Goal: Navigation & Orientation: Find specific page/section

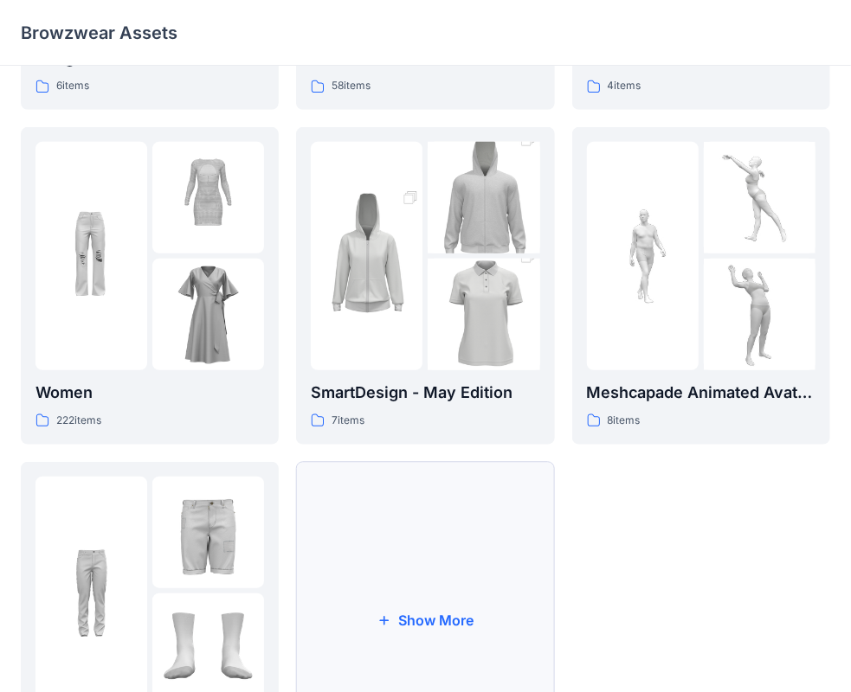
scroll to position [346, 0]
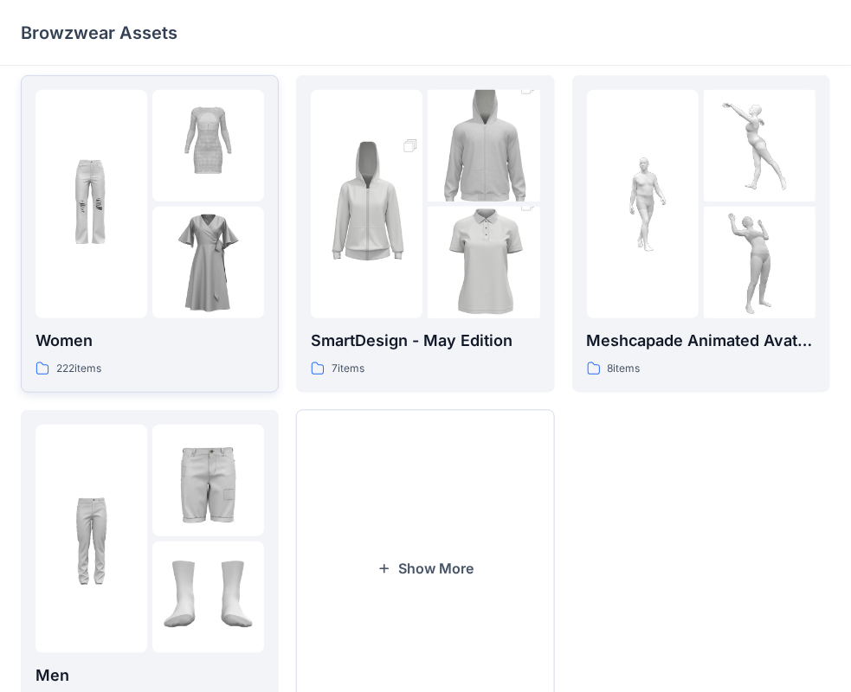
click at [124, 287] on div at bounding box center [91, 204] width 112 height 228
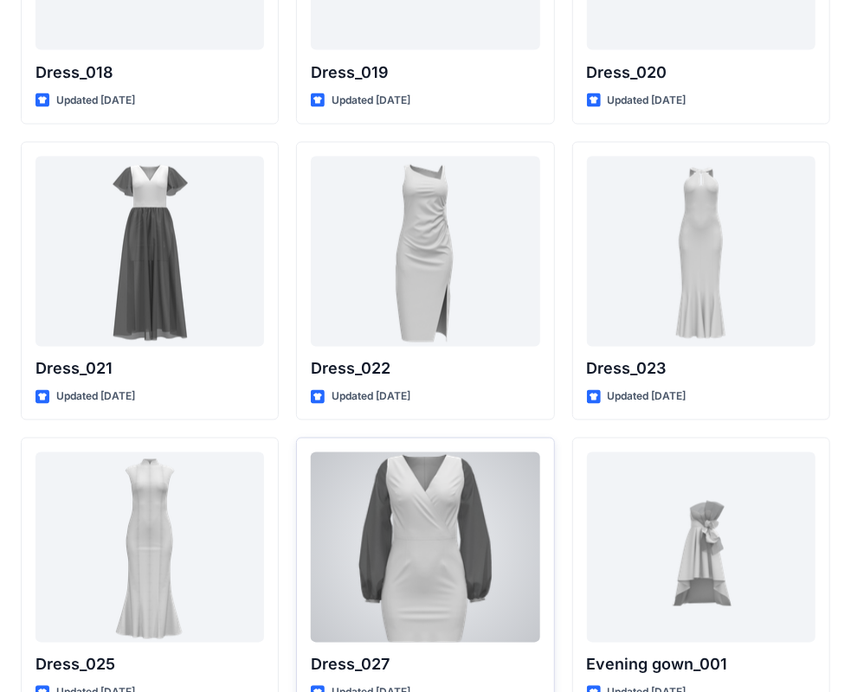
scroll to position [3530, 0]
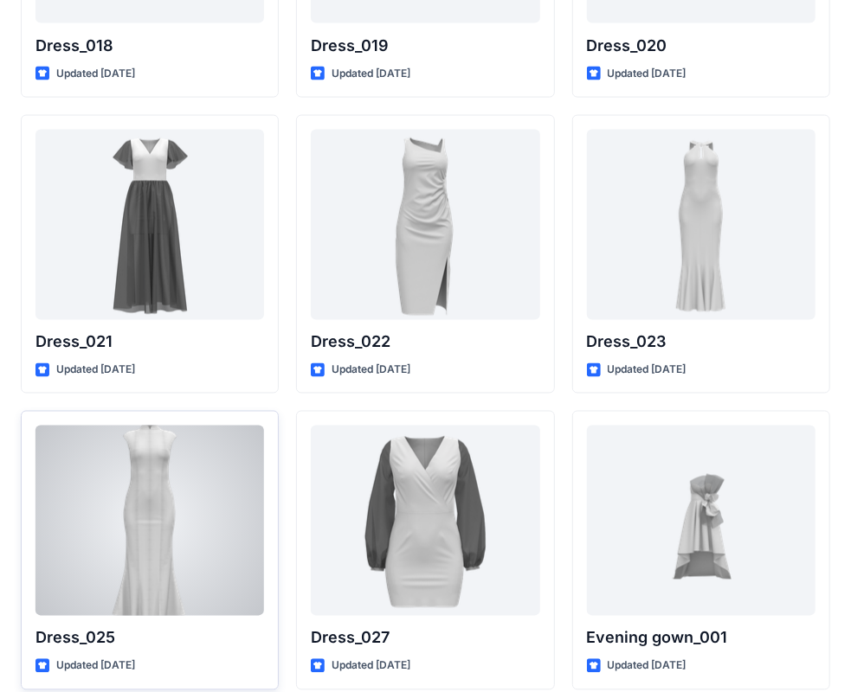
click at [158, 522] on div at bounding box center [149, 521] width 228 height 190
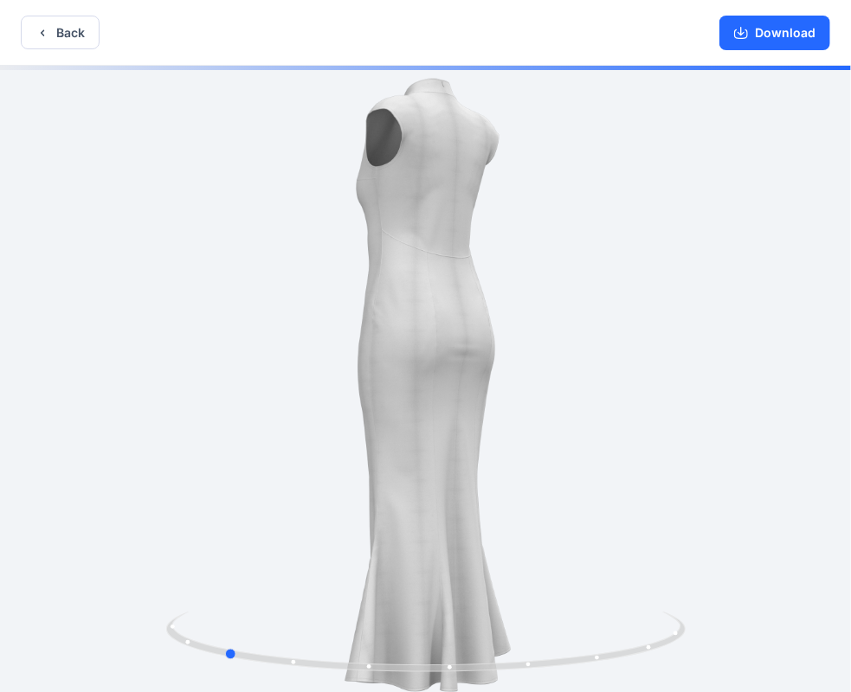
drag, startPoint x: 114, startPoint y: 372, endPoint x: 432, endPoint y: 409, distance: 319.7
click at [432, 409] on div at bounding box center [425, 381] width 851 height 630
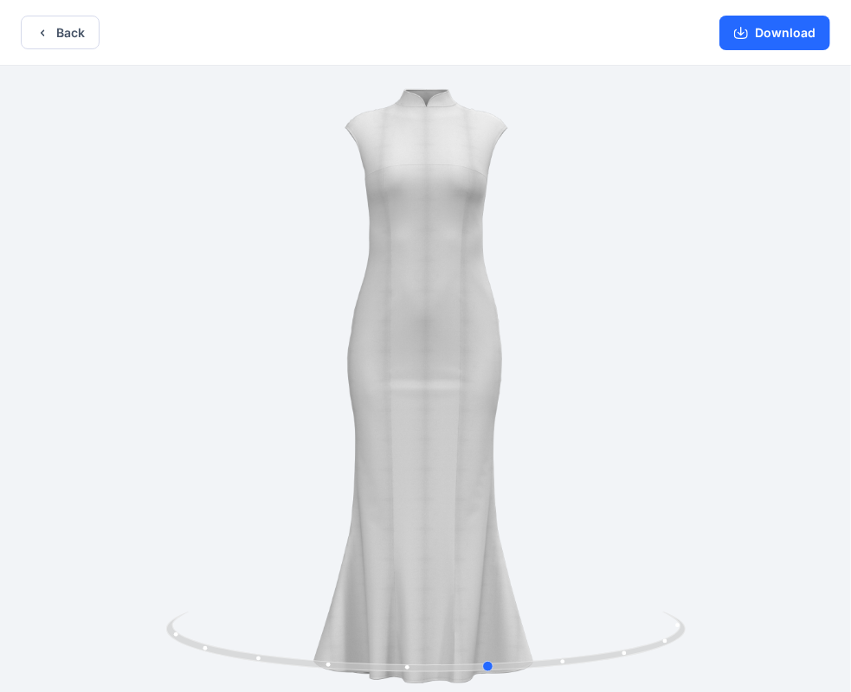
drag, startPoint x: 432, startPoint y: 409, endPoint x: 179, endPoint y: 448, distance: 255.9
click at [179, 448] on div at bounding box center [425, 381] width 851 height 630
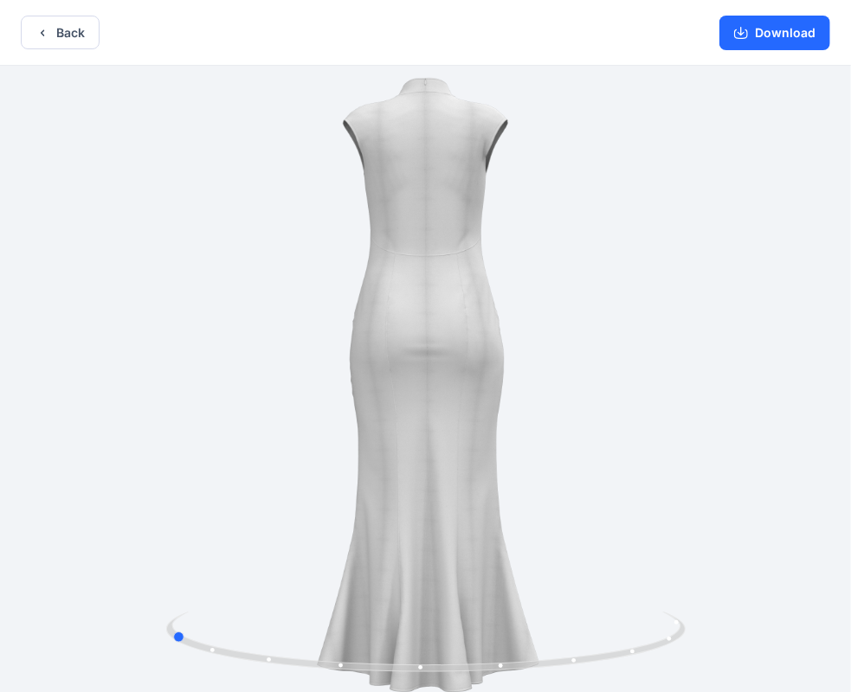
drag, startPoint x: 248, startPoint y: 338, endPoint x: 447, endPoint y: 374, distance: 202.2
click at [447, 374] on div at bounding box center [425, 381] width 851 height 630
